Goal: Transaction & Acquisition: Purchase product/service

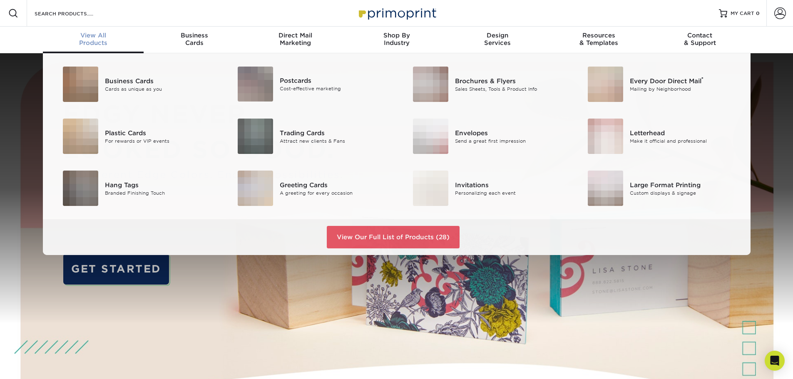
click at [92, 37] on span "View All" at bounding box center [93, 35] width 101 height 7
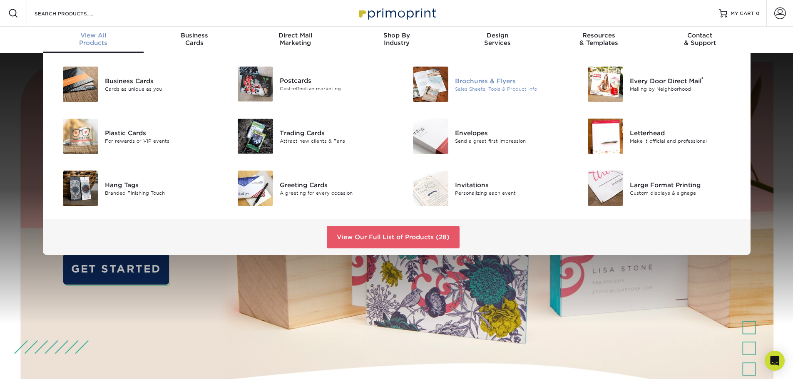
click at [470, 85] on div "Brochures & Flyers" at bounding box center [510, 80] width 110 height 9
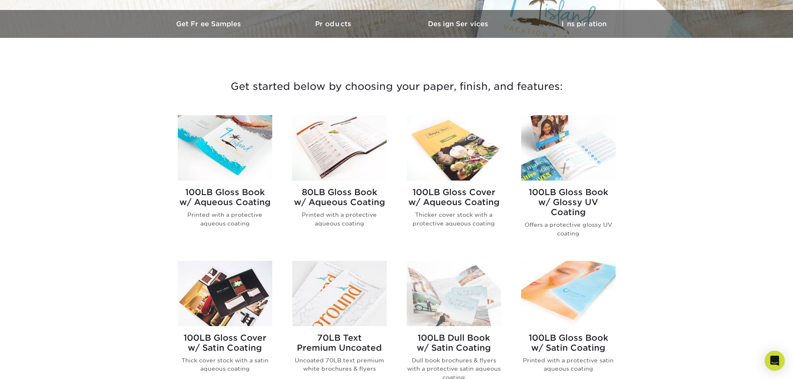
scroll to position [375, 0]
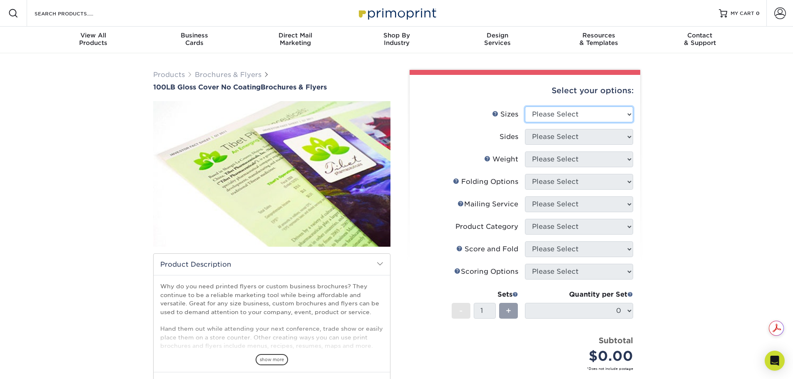
click at [604, 114] on select "Please Select 3.67" x 8.5" 4" x 8.5" 4" x 8.5" 4" x 11" 4" x 12" 4.25" x 11" 4.…" at bounding box center [579, 115] width 108 height 16
select select "8.50x11.00"
click at [525, 107] on select "Please Select 3.67" x 8.5" 4" x 8.5" 4" x 8.5" 4" x 11" 4" x 12" 4.25" x 11" 4.…" at bounding box center [579, 115] width 108 height 16
click at [555, 139] on select "Please Select Print Both Sides Print Front Only" at bounding box center [579, 137] width 108 height 16
select select "32d3c223-f82c-492b-b915-ba065a00862f"
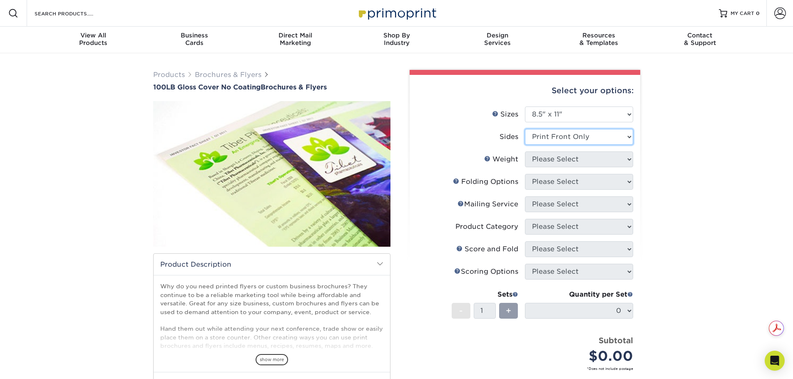
click at [525, 129] on select "Please Select Print Both Sides Print Front Only" at bounding box center [579, 137] width 108 height 16
click at [554, 161] on select "Please Select 100LB" at bounding box center [579, 160] width 108 height 16
select select "100LB"
click at [525, 152] on select "Please Select 100LB" at bounding box center [579, 160] width 108 height 16
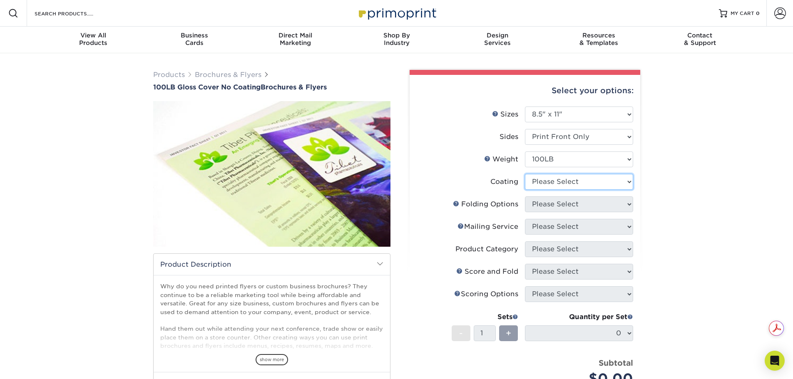
click at [561, 186] on select at bounding box center [579, 182] width 108 height 16
select select "3e7618de-abca-4bda-9f97-8b9129e913d8"
click at [525, 174] on select at bounding box center [579, 182] width 108 height 16
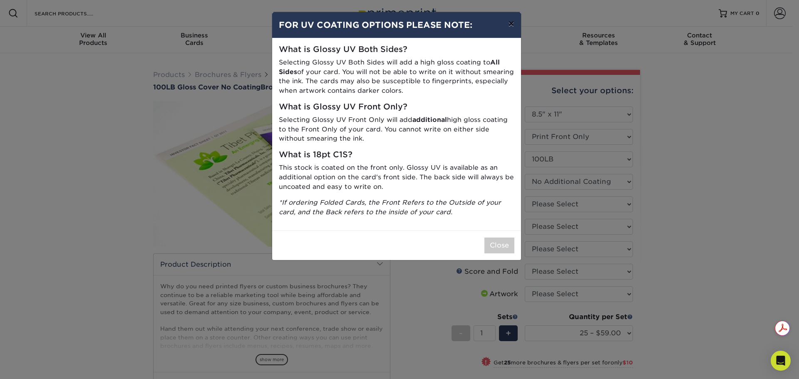
click at [513, 27] on button "×" at bounding box center [511, 23] width 19 height 23
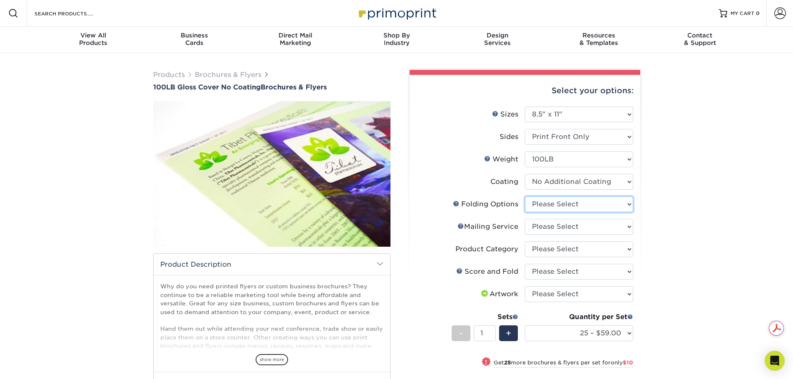
click at [616, 206] on select "Please Select FLAT - No Folding" at bounding box center [579, 204] width 108 height 16
select select "9b1d5825-34d1-4721-9874-ed79abb003d7"
click at [525, 196] on select "Please Select FLAT - No Folding" at bounding box center [579, 204] width 108 height 16
click at [608, 229] on select "Please Select No Direct Mailing Service No, I will mail/stamp/imprint Direct Ma…" at bounding box center [579, 227] width 108 height 16
select select "3e5e9bdd-d78a-4c28-a41d-fe1407925ca6"
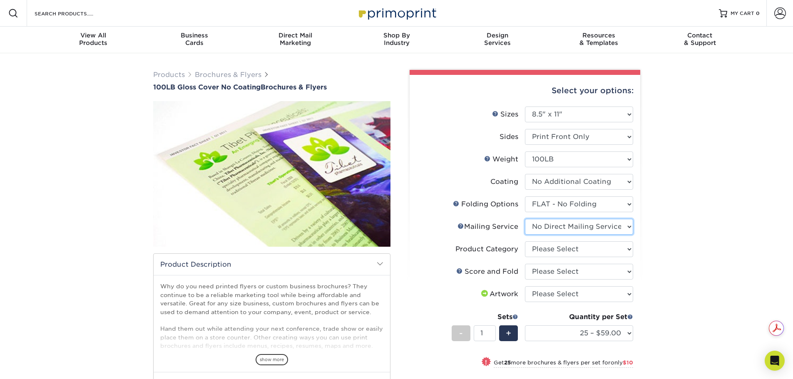
click at [525, 219] on select "Please Select No Direct Mailing Service No, I will mail/stamp/imprint Direct Ma…" at bounding box center [579, 227] width 108 height 16
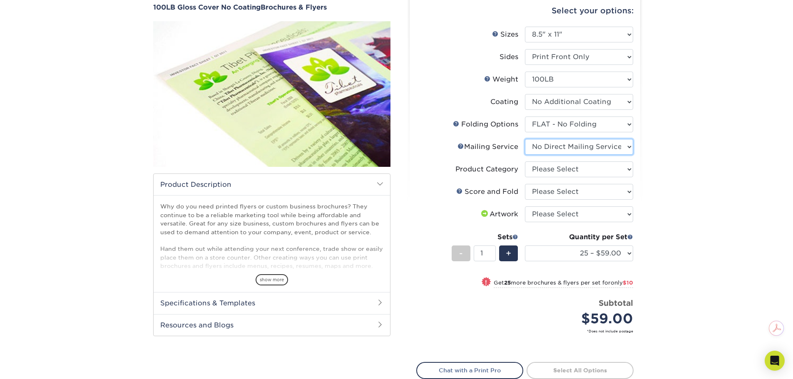
scroll to position [83, 0]
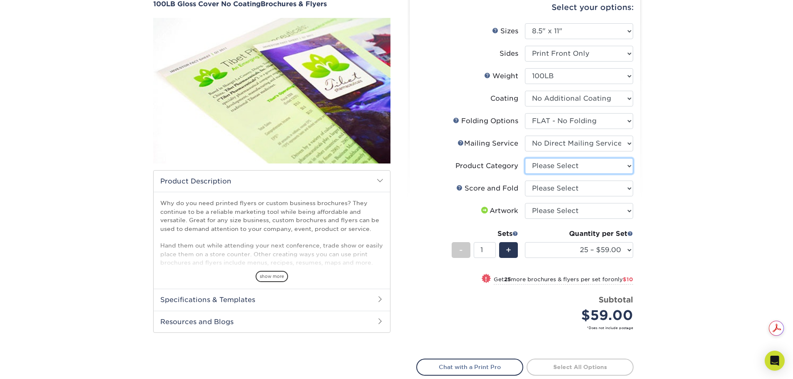
click at [604, 165] on select "Please Select Flyers and Brochures" at bounding box center [579, 166] width 108 height 16
select select "1a668080-6b7c-4174-b399-2c3833b27ef4"
click at [525, 158] on select "Please Select Flyers and Brochures" at bounding box center [579, 166] width 108 height 16
click at [603, 190] on select "Please Select No Scoring and Folding Score & fold in half Score and 1/2 Fold on…" at bounding box center [579, 189] width 108 height 16
select select "bd0593cf-038a-41f4-bfbc-0b0ebdcc21b2"
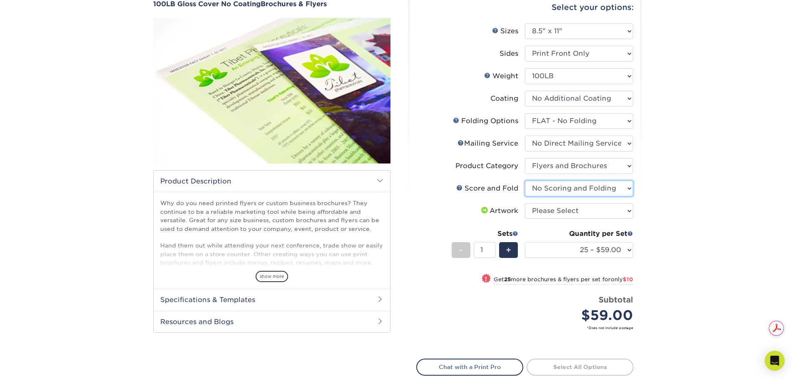
click at [525, 181] on select "Please Select No Scoring and Folding Score & fold in half Score and 1/2 Fold on…" at bounding box center [579, 189] width 108 height 16
click at [628, 249] on select "25 – $59.00 50 – $69.00 75 – $100.00 100 – $132.00 250 – $207.00 500 – $349.00 …" at bounding box center [579, 250] width 108 height 16
select select "1000 – $363.00"
click at [525, 242] on select "25 – $59.00 50 – $69.00 75 – $100.00 100 – $132.00 250 – $207.00 500 – $349.00 …" at bounding box center [579, 250] width 108 height 16
